Goal: Complete application form

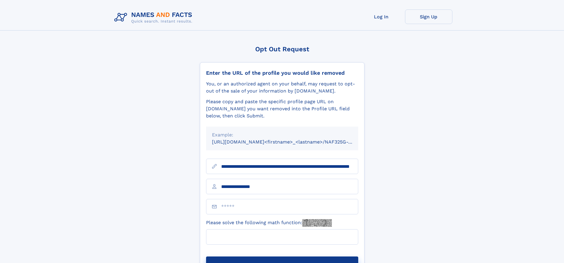
type input "**********"
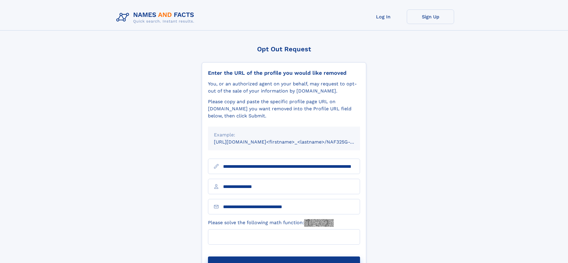
type input "**********"
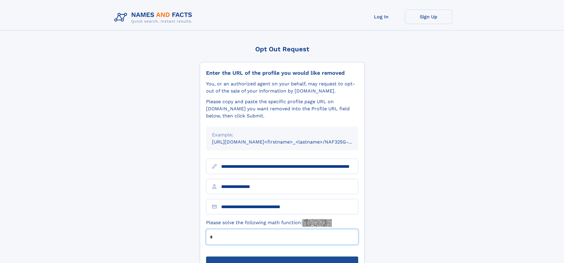
type input "*"
click at [282, 256] on button "Submit Opt Out Request" at bounding box center [282, 265] width 152 height 19
